Goal: Information Seeking & Learning: Learn about a topic

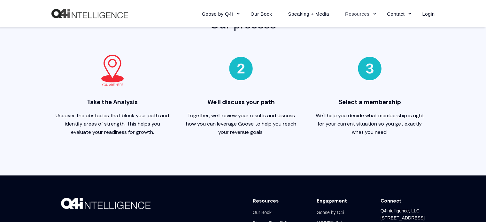
scroll to position [599, 0]
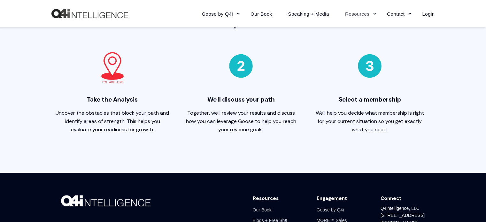
click at [111, 75] on img at bounding box center [112, 68] width 32 height 32
click at [105, 131] on span "Uncover the obstacles that block your path and identify areas of strength. This…" at bounding box center [112, 121] width 113 height 23
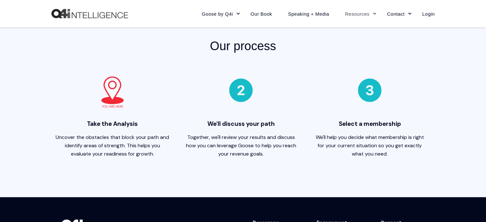
scroll to position [577, 0]
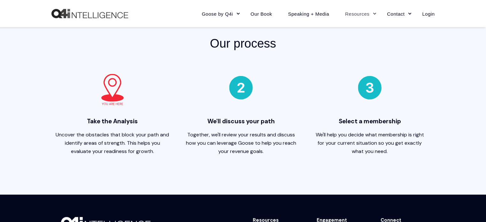
click at [111, 152] on span "Uncover the obstacles that block your path and identify areas of strength. This…" at bounding box center [112, 142] width 113 height 23
click at [484, 49] on div "Our process Take the Analysis Uncover the obstacles that block your path and id…" at bounding box center [243, 102] width 486 height 185
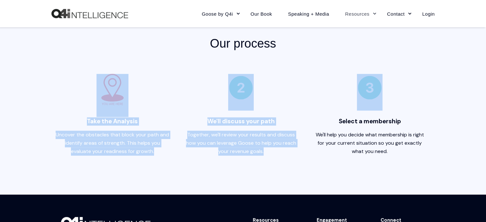
drag, startPoint x: 484, startPoint y: 49, endPoint x: 490, endPoint y: 56, distance: 9.5
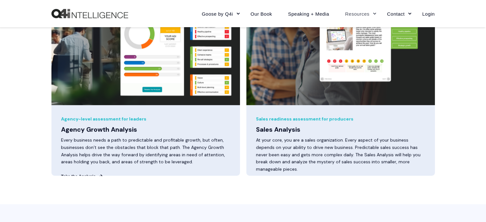
scroll to position [189, 0]
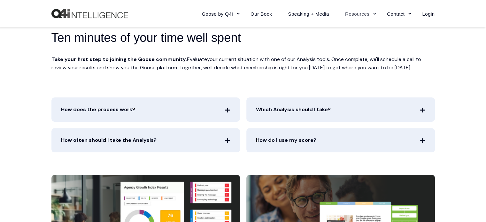
scroll to position [196, 0]
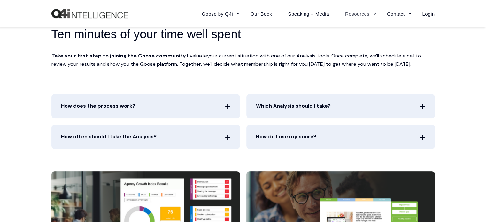
click at [213, 108] on span "How does the process work?" at bounding box center [145, 106] width 188 height 24
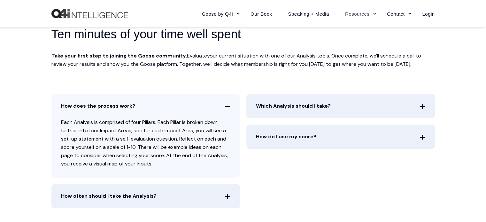
click at [224, 195] on span "How often should I take the Analysis?" at bounding box center [145, 196] width 188 height 24
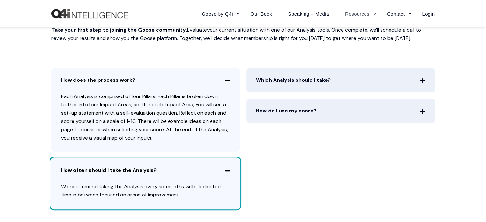
scroll to position [221, 0]
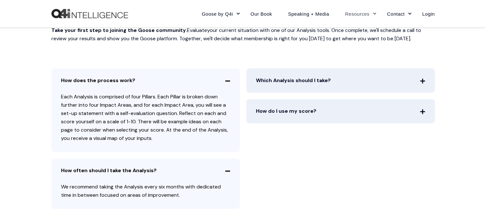
click at [418, 81] on span "Which Analysis should I take?" at bounding box center [340, 80] width 188 height 24
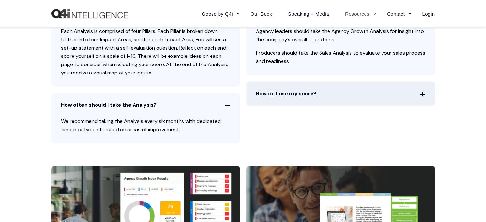
scroll to position [280, 0]
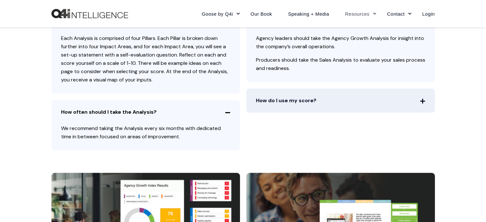
click at [424, 102] on span "How do I use my score?" at bounding box center [340, 100] width 188 height 24
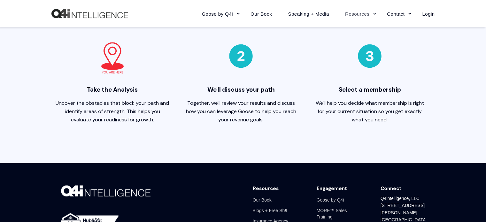
scroll to position [711, 0]
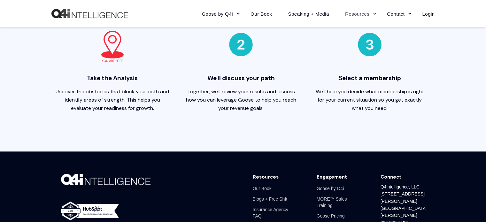
click at [112, 42] on img at bounding box center [112, 47] width 32 height 32
click at [113, 78] on span "Take the Analysis" at bounding box center [113, 80] width 116 height 13
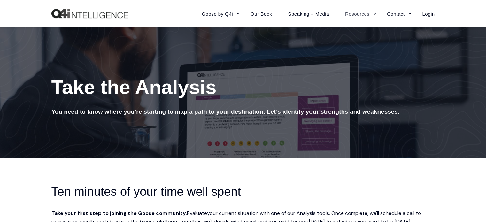
scroll to position [0, 0]
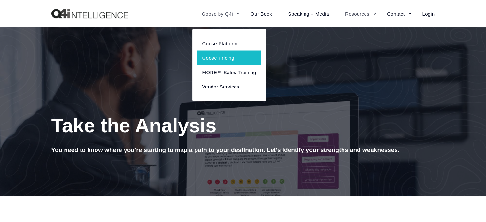
click at [221, 57] on link "Goose Pricing" at bounding box center [229, 57] width 64 height 14
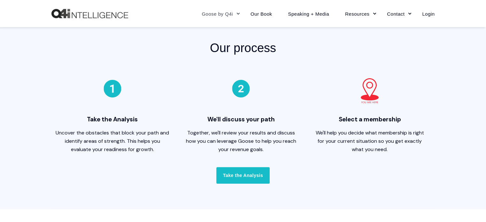
scroll to position [166, 0]
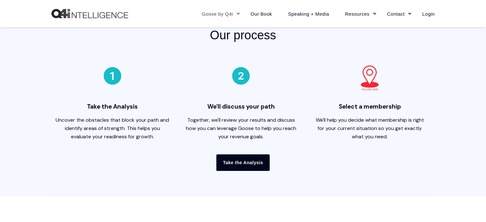
click at [254, 164] on link "Take the Analysis" at bounding box center [242, 162] width 53 height 17
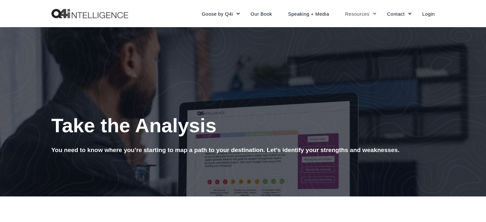
click at [289, 129] on h1 "Take the Analysis" at bounding box center [242, 125] width 383 height 27
click at [298, 111] on div at bounding box center [243, 111] width 486 height 169
click at [330, 134] on h1 "Take the Analysis" at bounding box center [242, 125] width 383 height 27
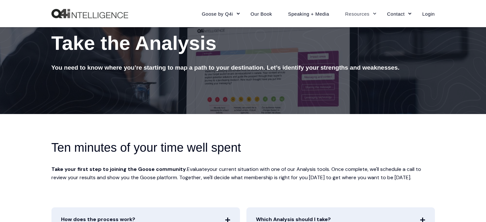
scroll to position [82, 0]
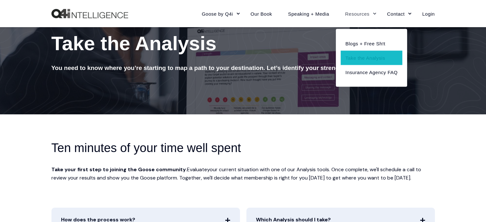
click at [363, 15] on link "Resources" at bounding box center [358, 14] width 42 height 28
click at [379, 61] on link "Take the Analysis" at bounding box center [371, 57] width 62 height 14
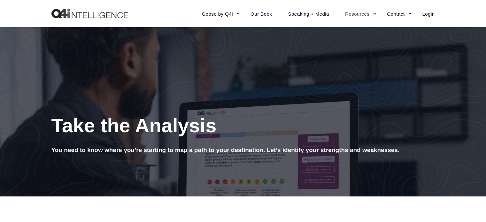
click at [97, 120] on span "Take the Analysis" at bounding box center [133, 125] width 165 height 22
click at [94, 124] on span "Take the Analysis" at bounding box center [133, 125] width 165 height 22
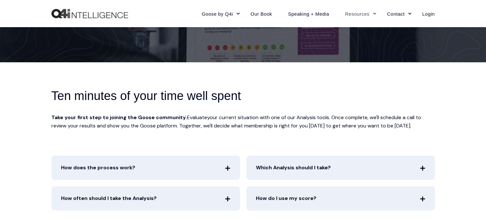
scroll to position [135, 0]
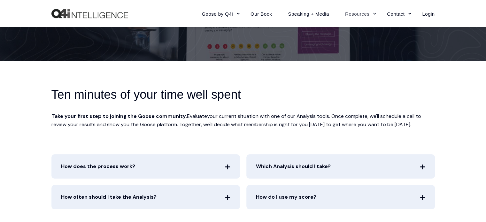
click at [84, 118] on strong "Take your first step to joining the Goose community" at bounding box center [118, 116] width 134 height 7
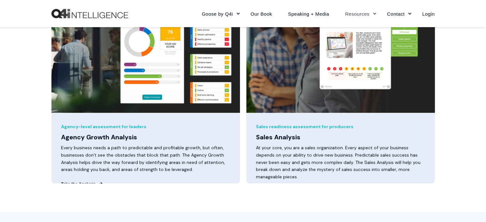
scroll to position [376, 0]
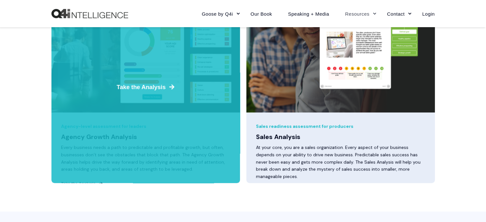
click at [123, 128] on div at bounding box center [145, 87] width 188 height 192
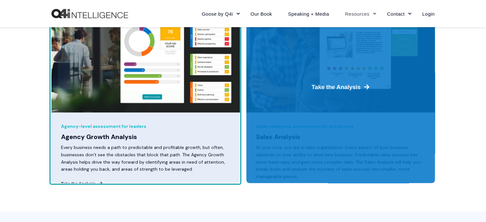
click at [304, 121] on div at bounding box center [340, 87] width 188 height 192
